Goal: Information Seeking & Learning: Learn about a topic

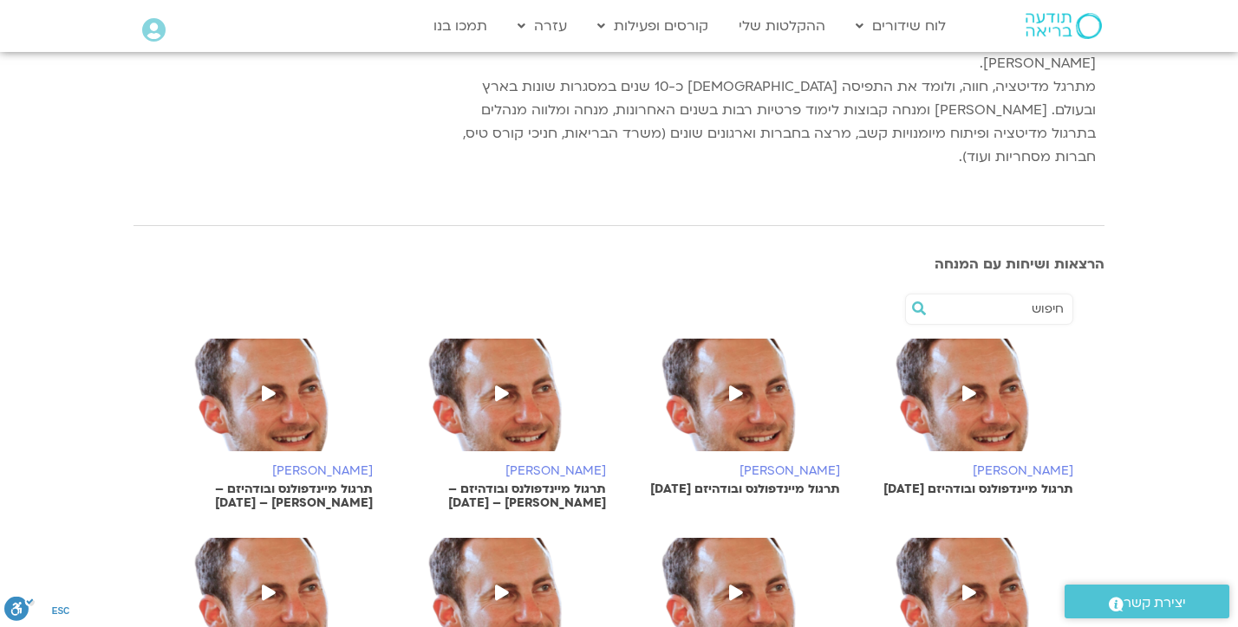
scroll to position [330, 0]
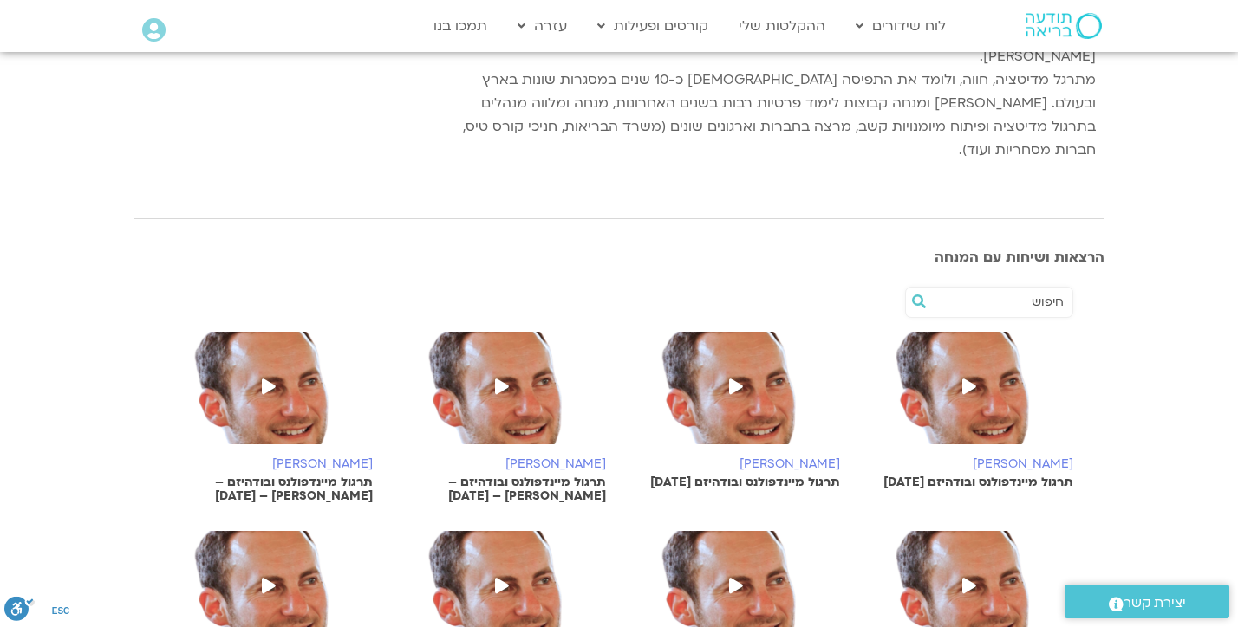
click at [732, 379] on icon at bounding box center [736, 387] width 14 height 16
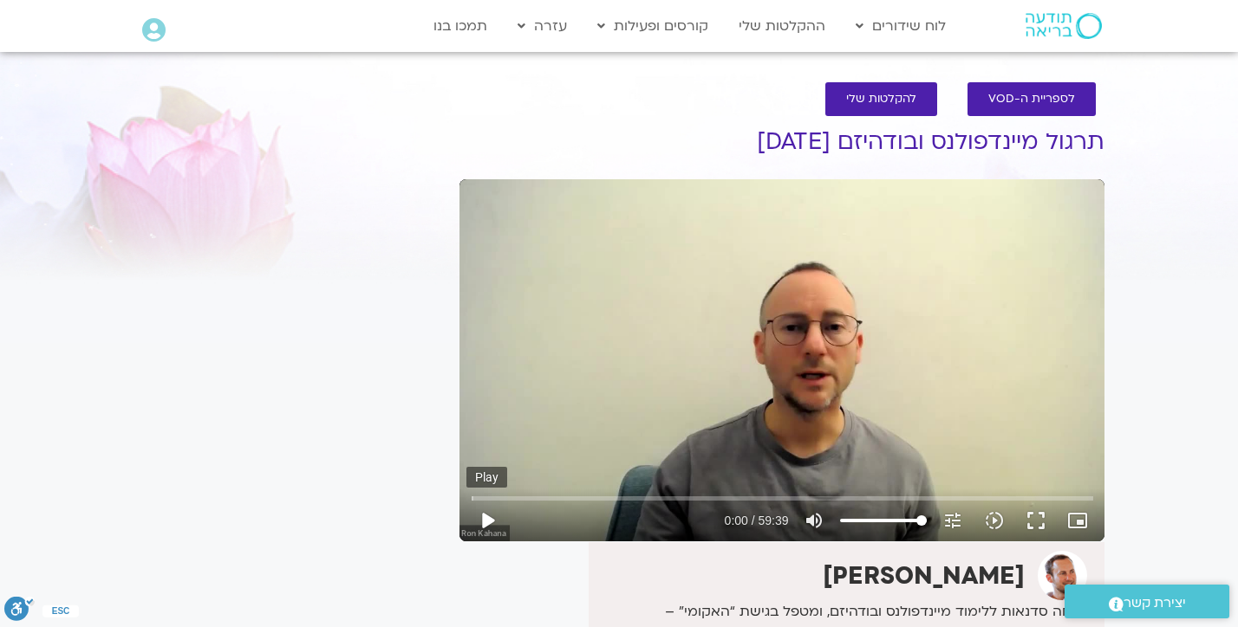
click at [482, 516] on button "play_arrow" at bounding box center [487, 521] width 42 height 42
click at [498, 499] on input "Seek" at bounding box center [781, 498] width 621 height 10
click at [504, 497] on input "Seek" at bounding box center [781, 498] width 621 height 10
click at [509, 497] on input "Seek" at bounding box center [781, 498] width 621 height 10
click at [517, 497] on input "Seek" at bounding box center [781, 498] width 621 height 10
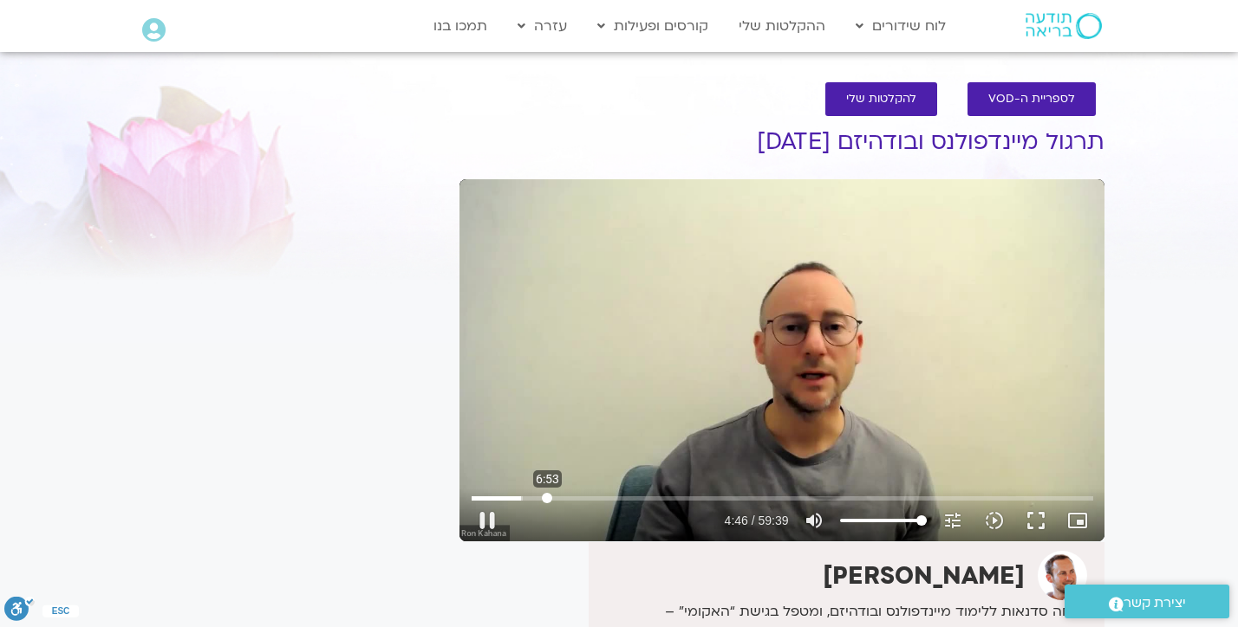
click at [547, 497] on input "Seek" at bounding box center [781, 498] width 621 height 10
click at [585, 496] on input "Seek" at bounding box center [781, 498] width 621 height 10
click at [628, 497] on input "Seek" at bounding box center [781, 498] width 621 height 10
click at [486, 516] on button "pause" at bounding box center [487, 521] width 42 height 42
type input "897.963083"
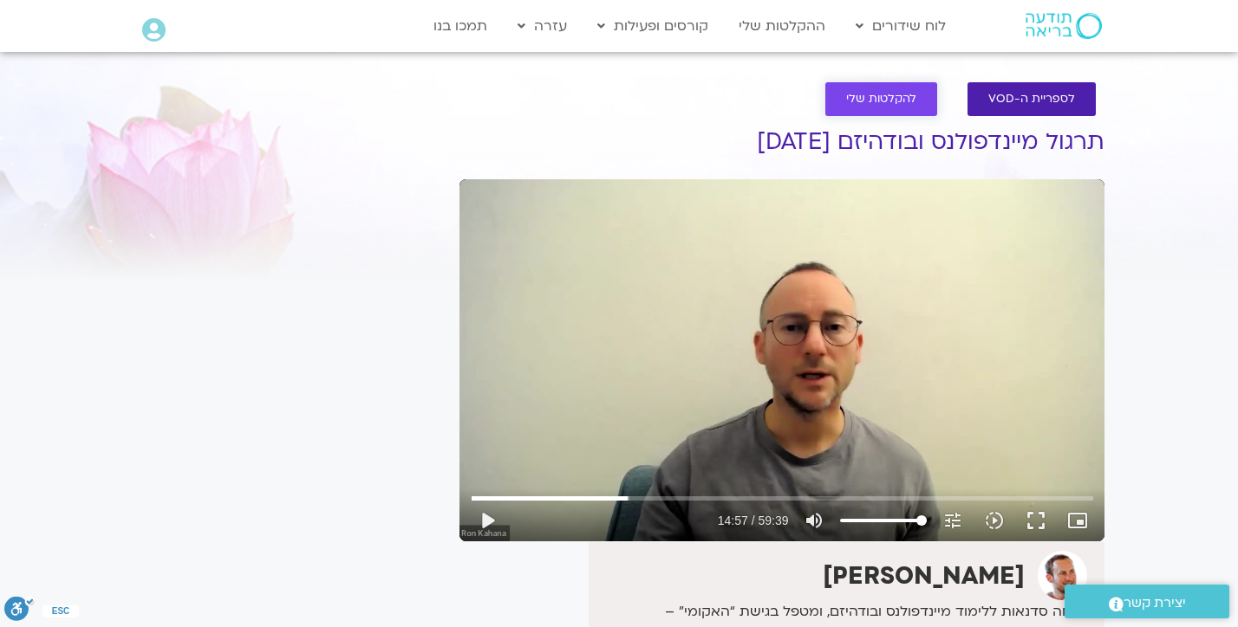
click at [844, 82] on link "להקלטות שלי" at bounding box center [881, 99] width 112 height 34
click at [886, 101] on span "להקלטות שלי" at bounding box center [881, 99] width 70 height 13
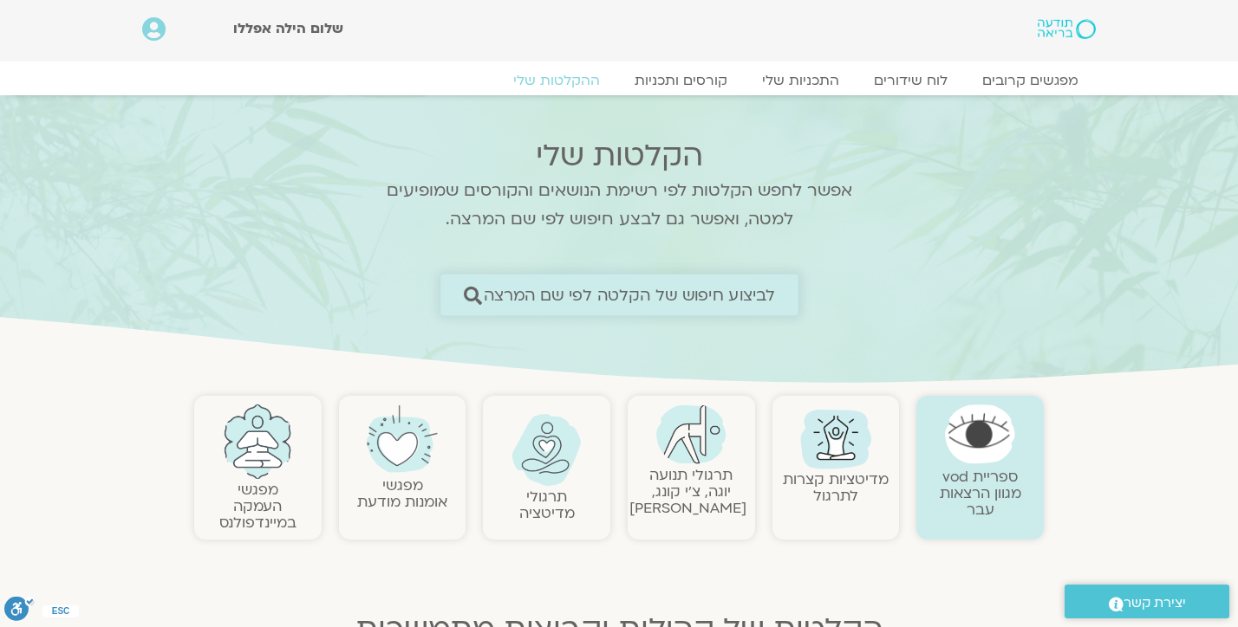
click at [689, 281] on link "לביצוע חיפוש של הקלטה לפי שם המרצה" at bounding box center [619, 295] width 358 height 41
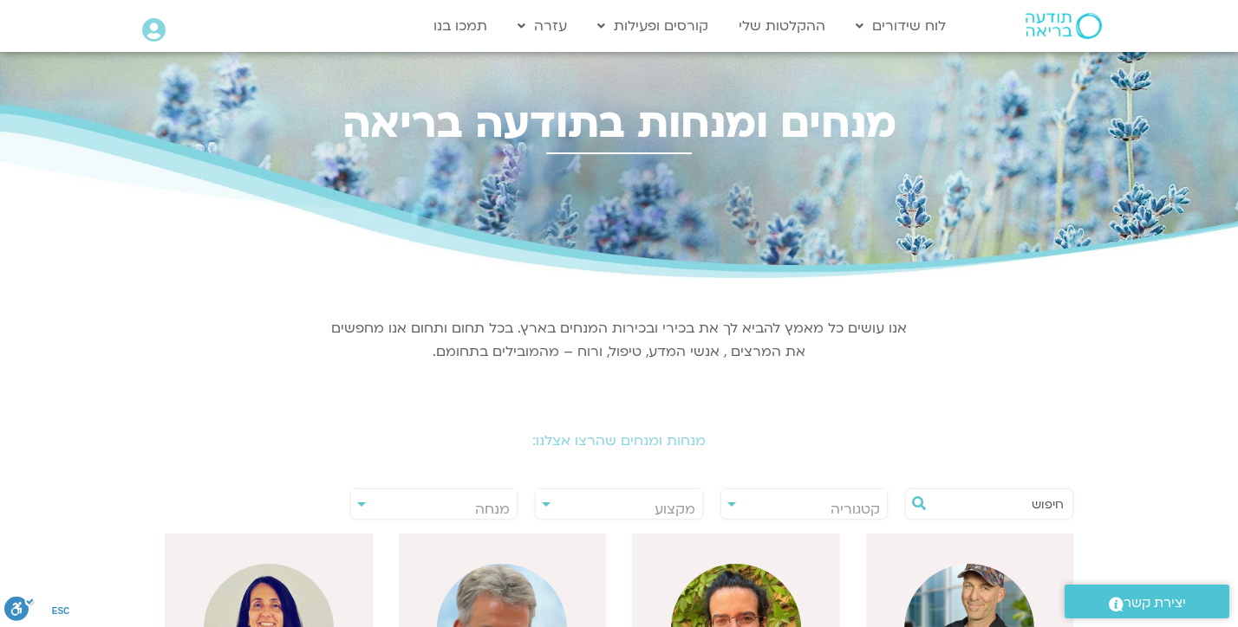
click at [421, 505] on span "מנחה" at bounding box center [434, 510] width 166 height 40
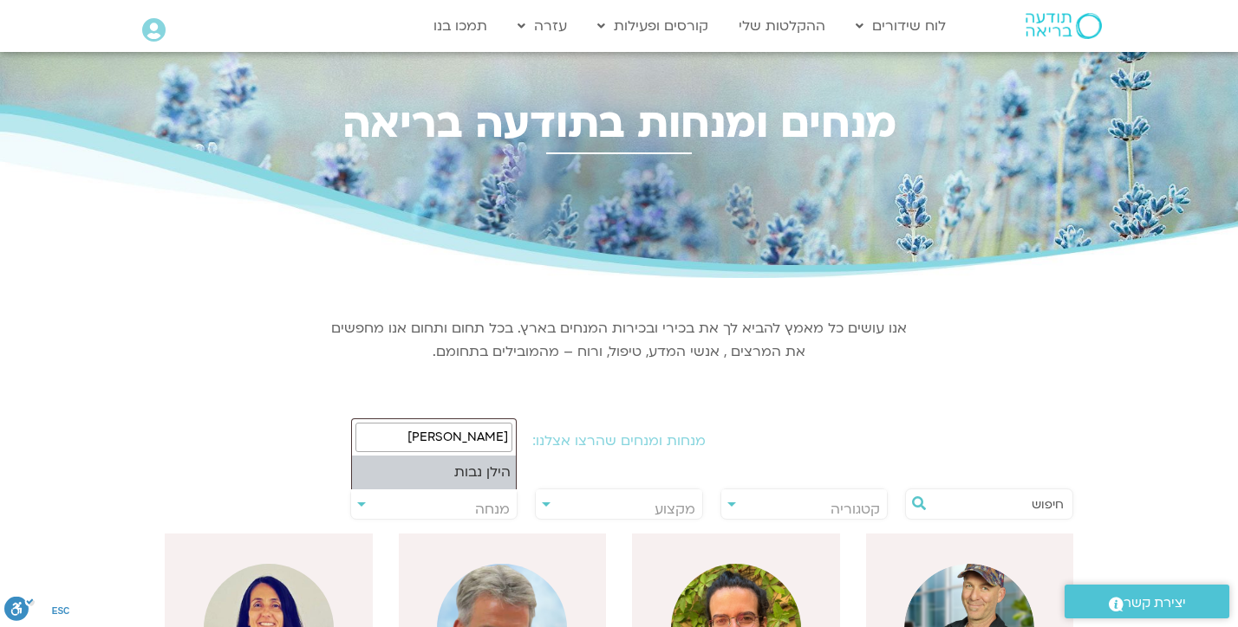
type input "הילן"
select select "******"
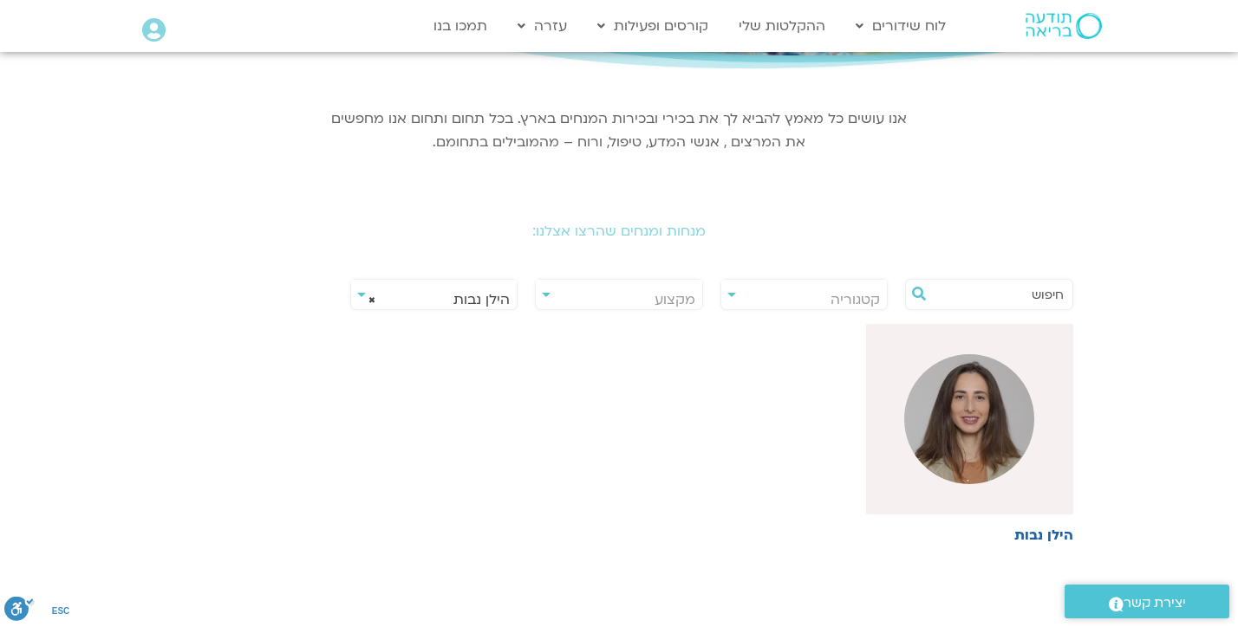
scroll to position [216, 0]
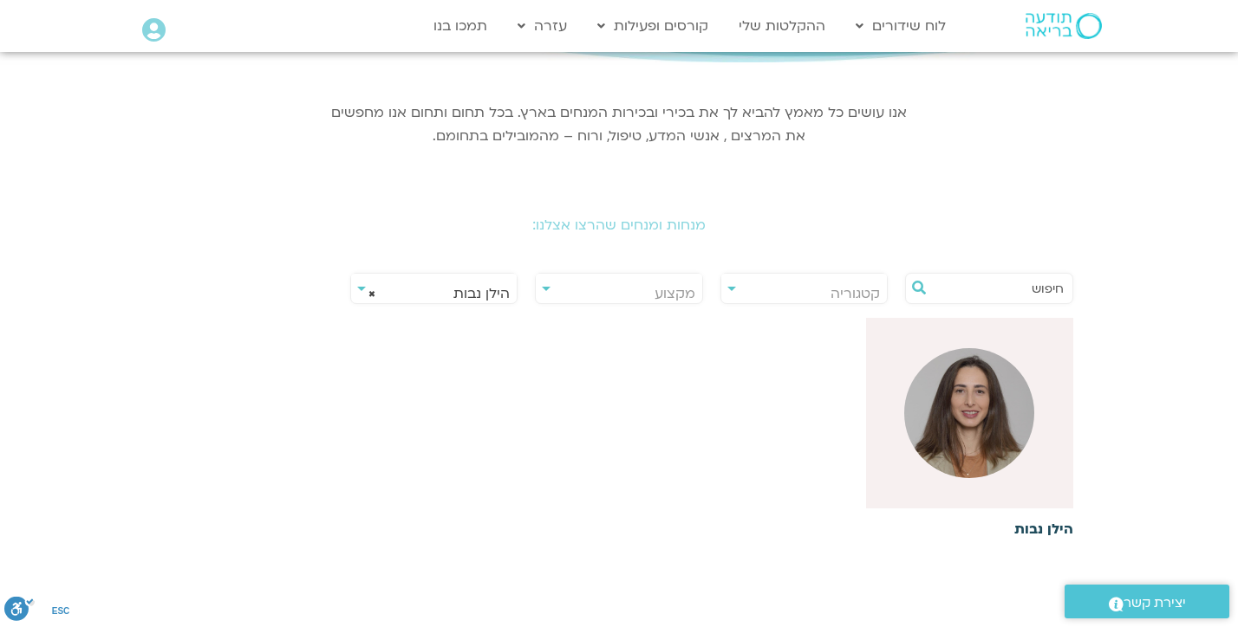
click at [1049, 528] on h6 "הילן נבות" at bounding box center [970, 530] width 208 height 16
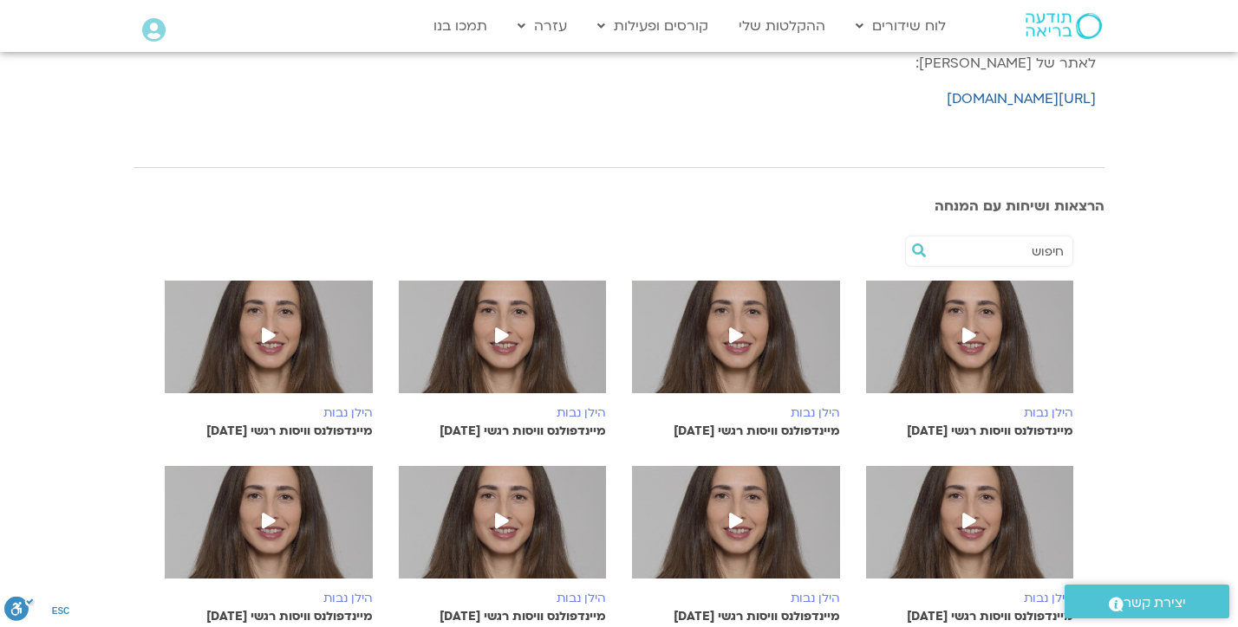
scroll to position [398, 0]
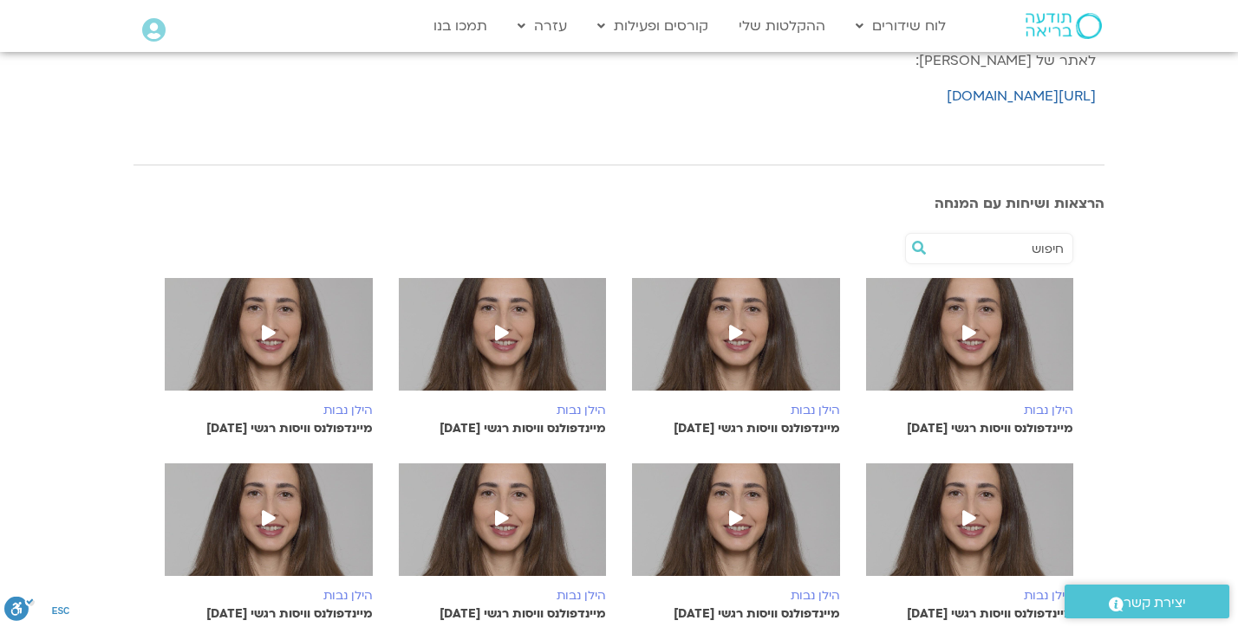
click at [976, 339] on span at bounding box center [968, 334] width 31 height 31
click at [966, 330] on icon at bounding box center [969, 333] width 14 height 16
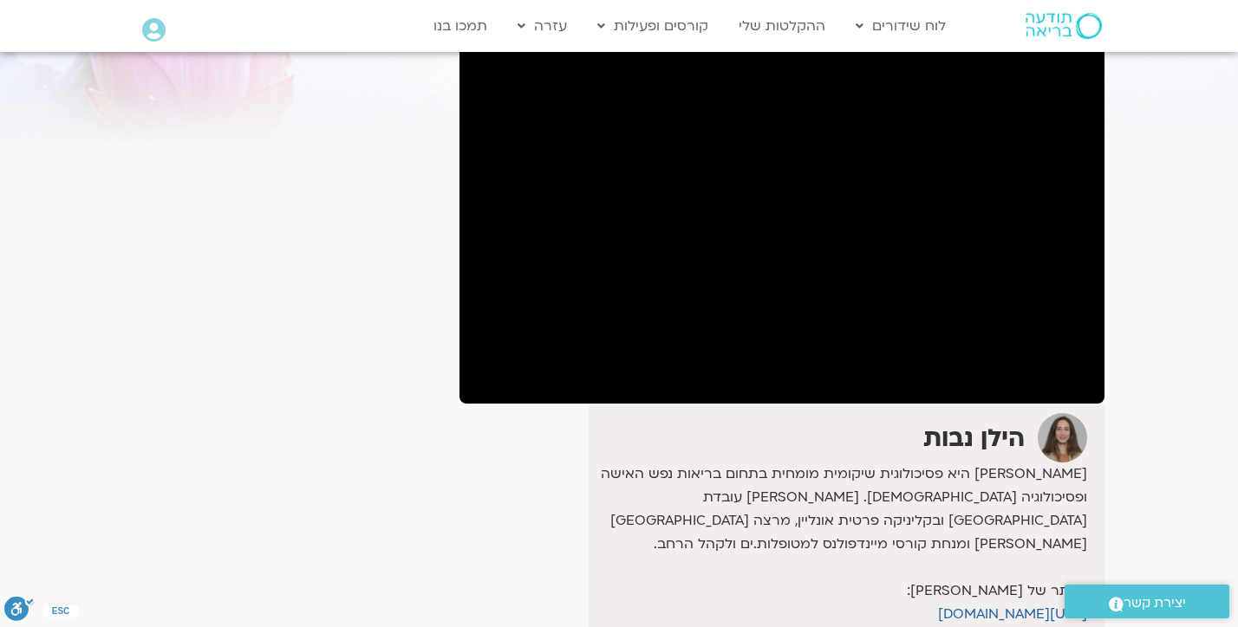
scroll to position [145, 0]
